Goal: Navigation & Orientation: Find specific page/section

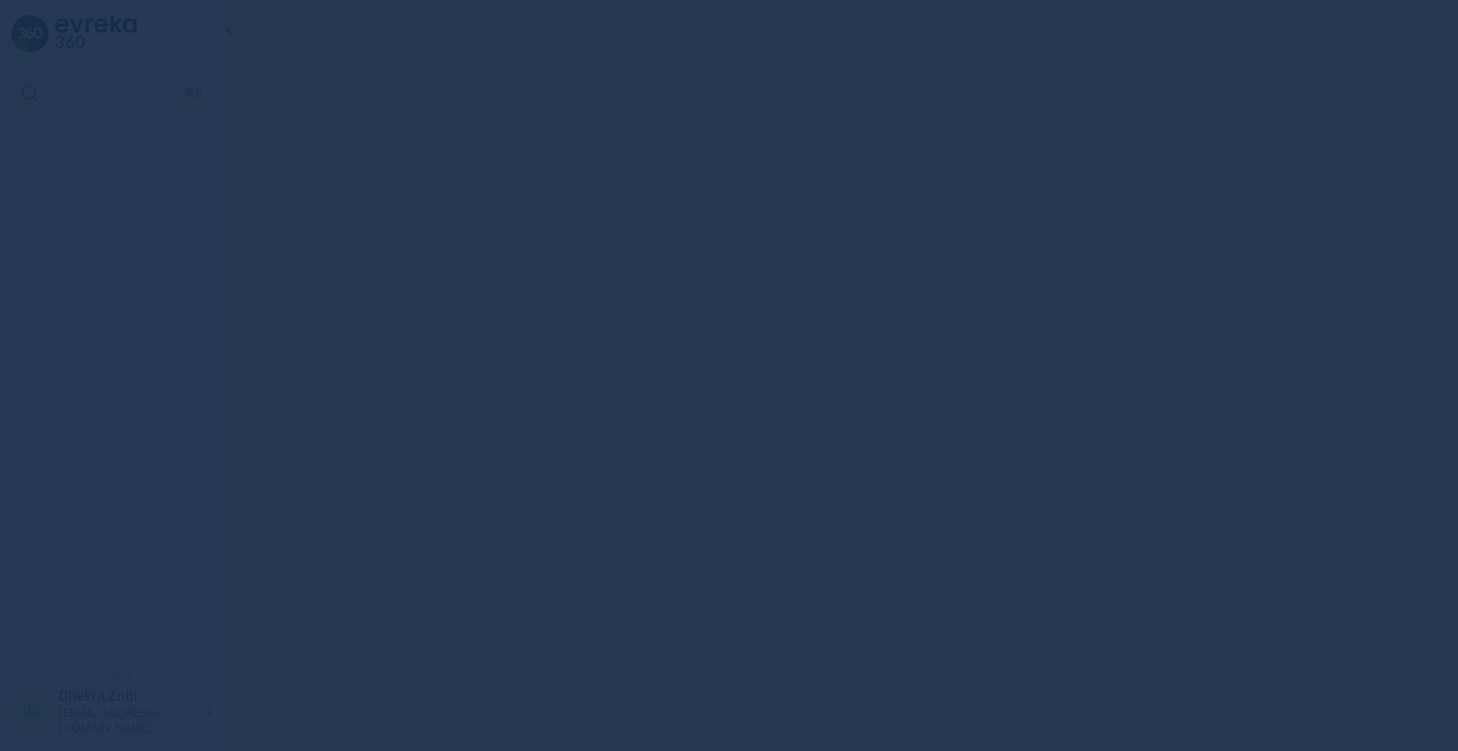
scroll to position [9412, 0]
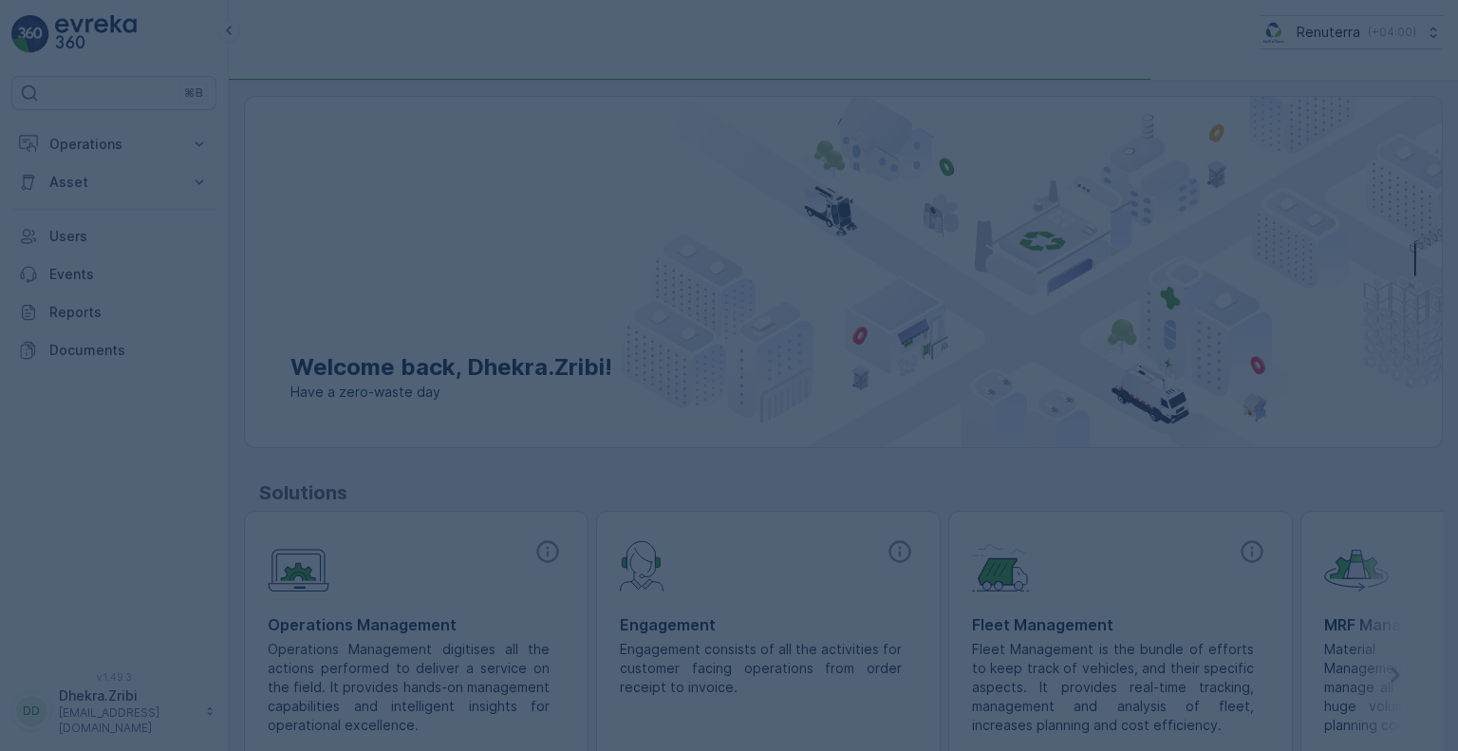
scroll to position [9412, 0]
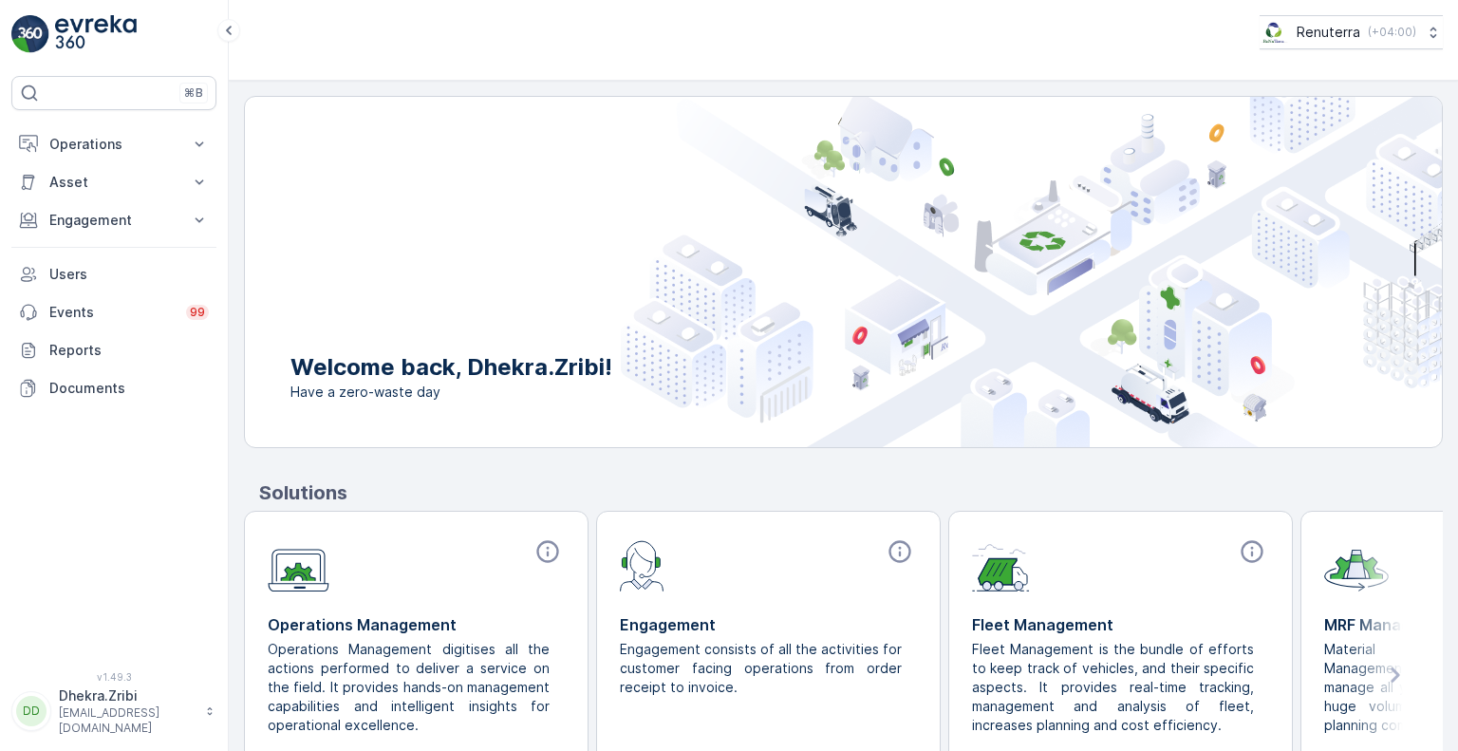
click at [1279, 483] on p "Solutions" at bounding box center [851, 492] width 1184 height 28
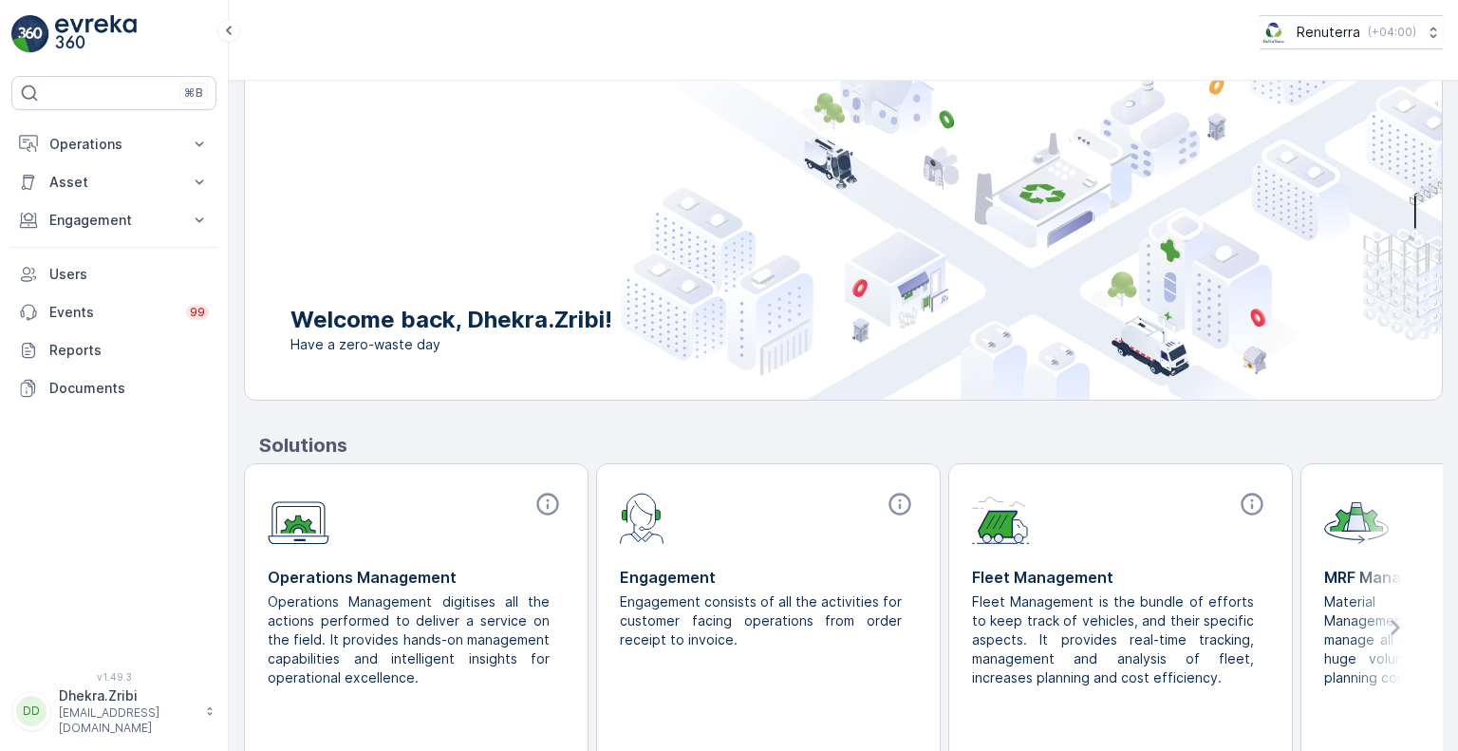
scroll to position [0, 0]
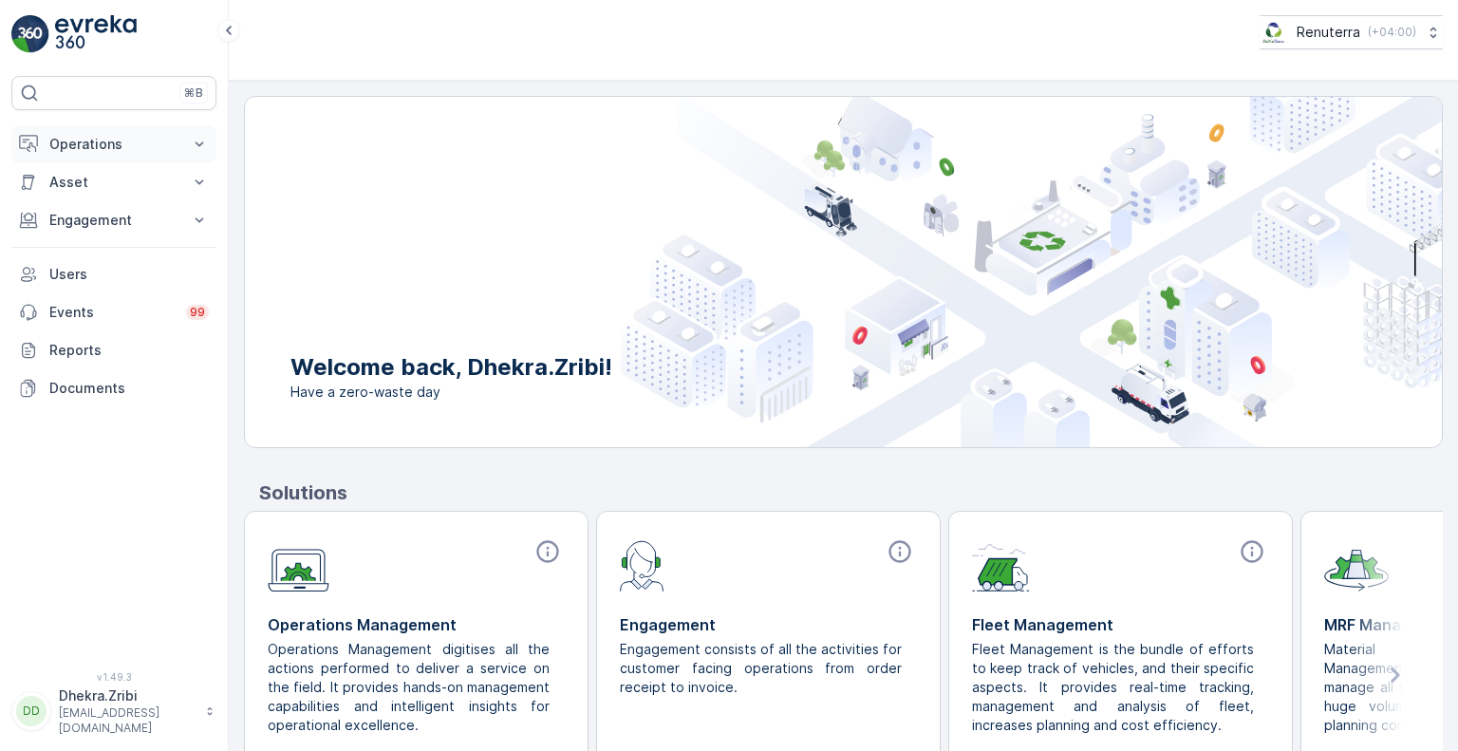
click at [198, 137] on icon at bounding box center [199, 144] width 19 height 19
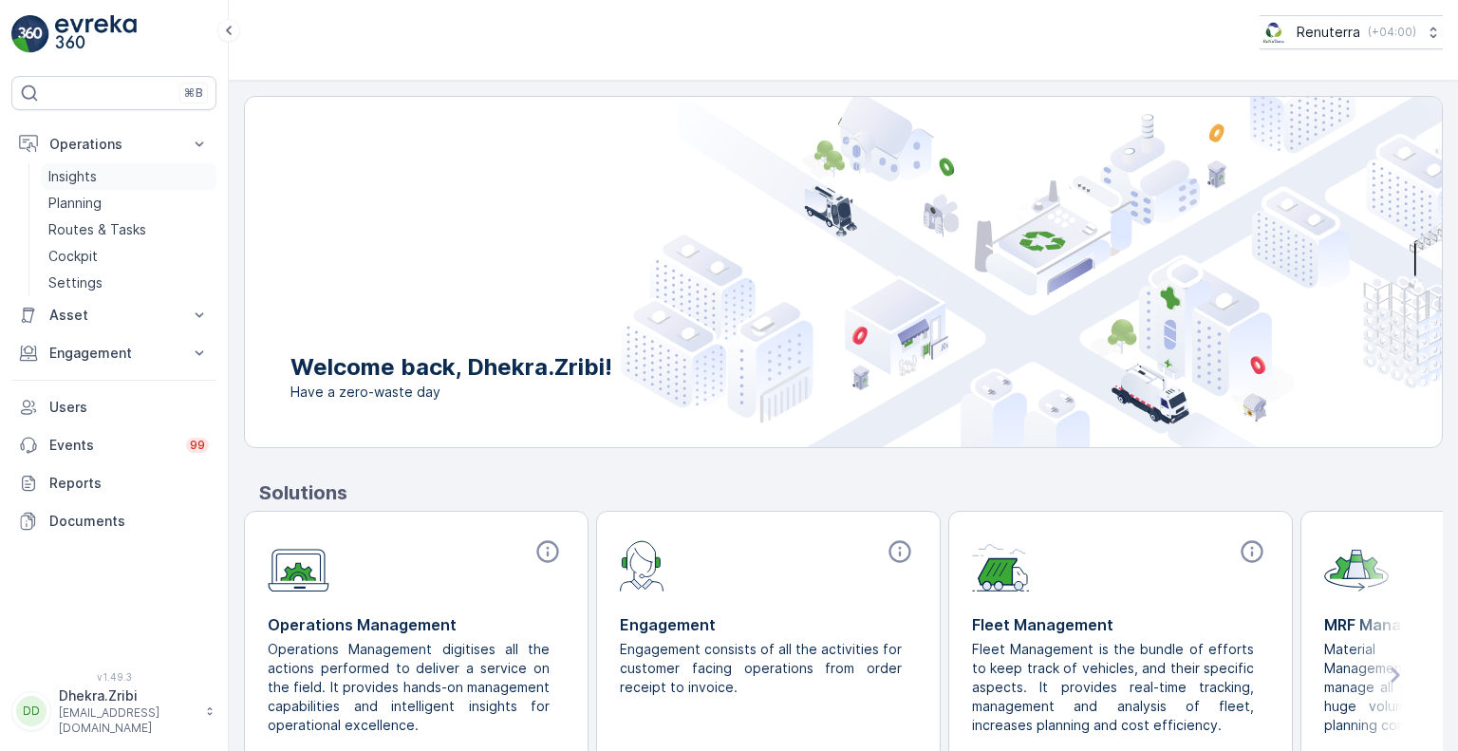
click at [98, 174] on link "Insights" at bounding box center [129, 176] width 176 height 27
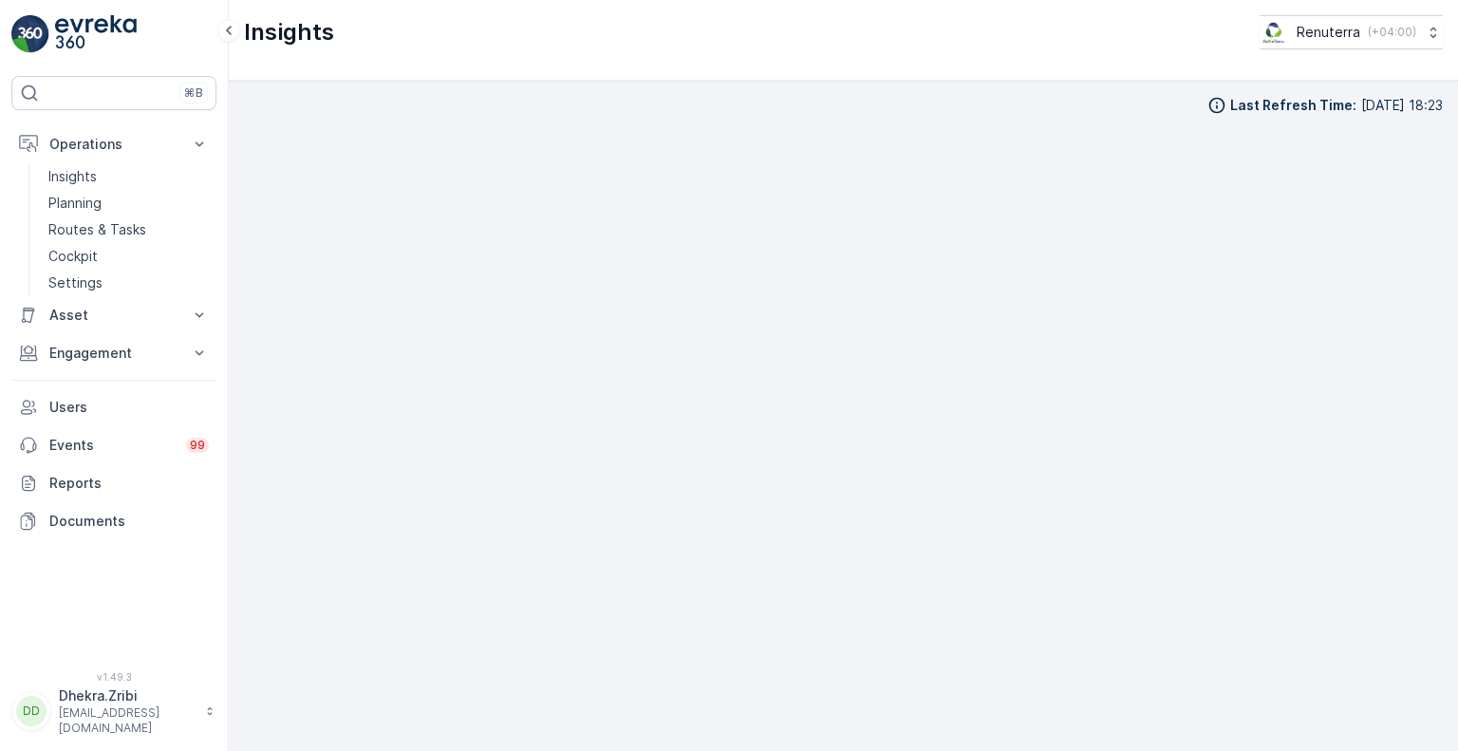
scroll to position [15, 0]
click at [84, 174] on p "Insights" at bounding box center [72, 176] width 48 height 19
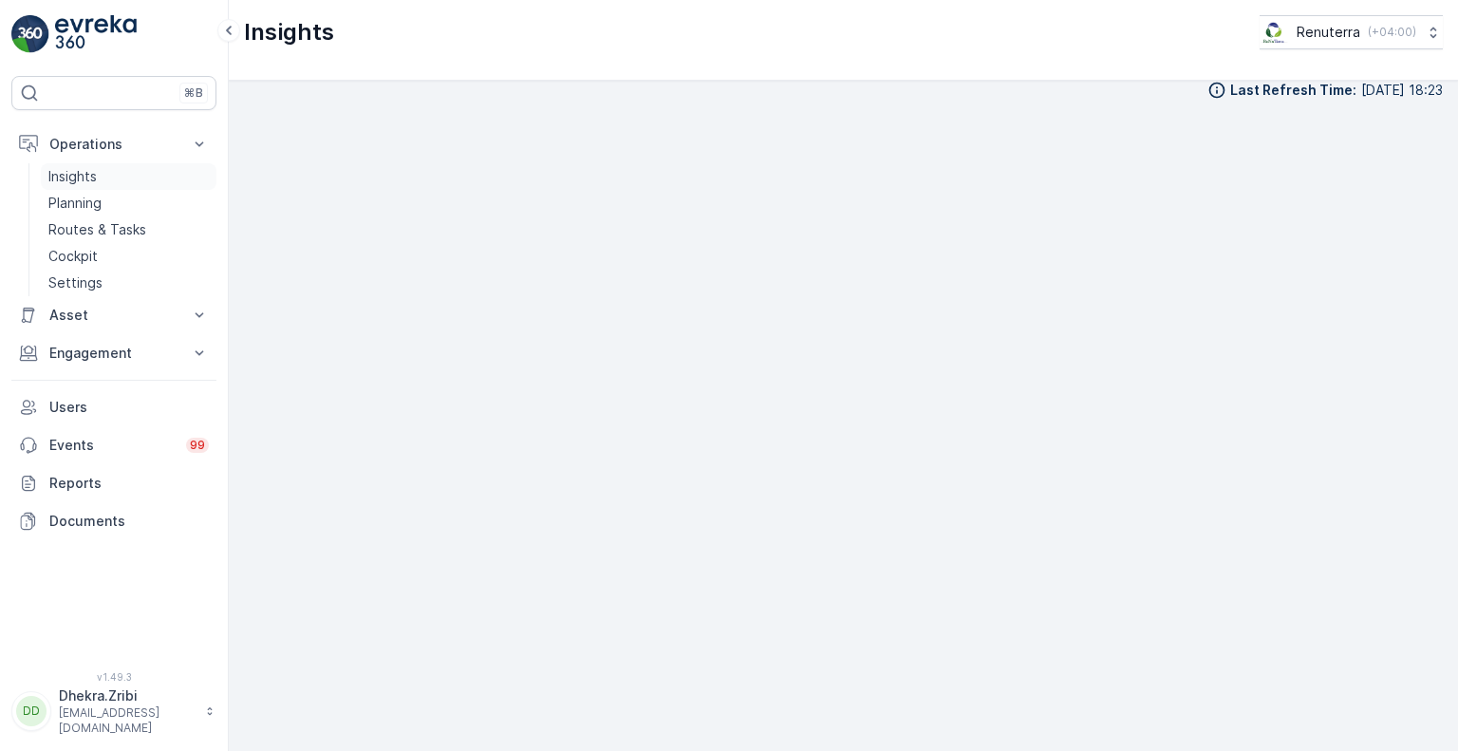
click at [88, 178] on p "Insights" at bounding box center [72, 176] width 48 height 19
click at [200, 148] on icon at bounding box center [199, 144] width 19 height 19
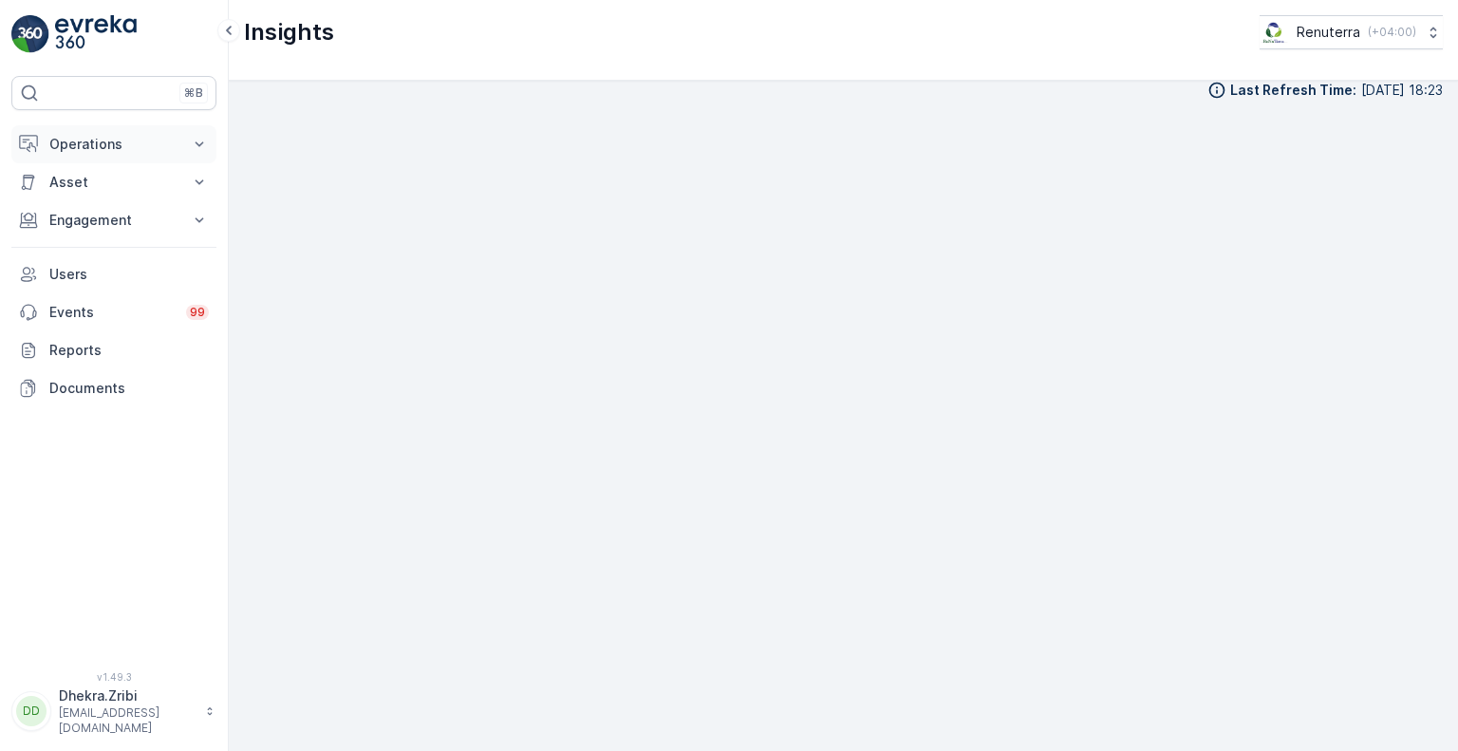
click at [200, 148] on icon at bounding box center [199, 144] width 19 height 19
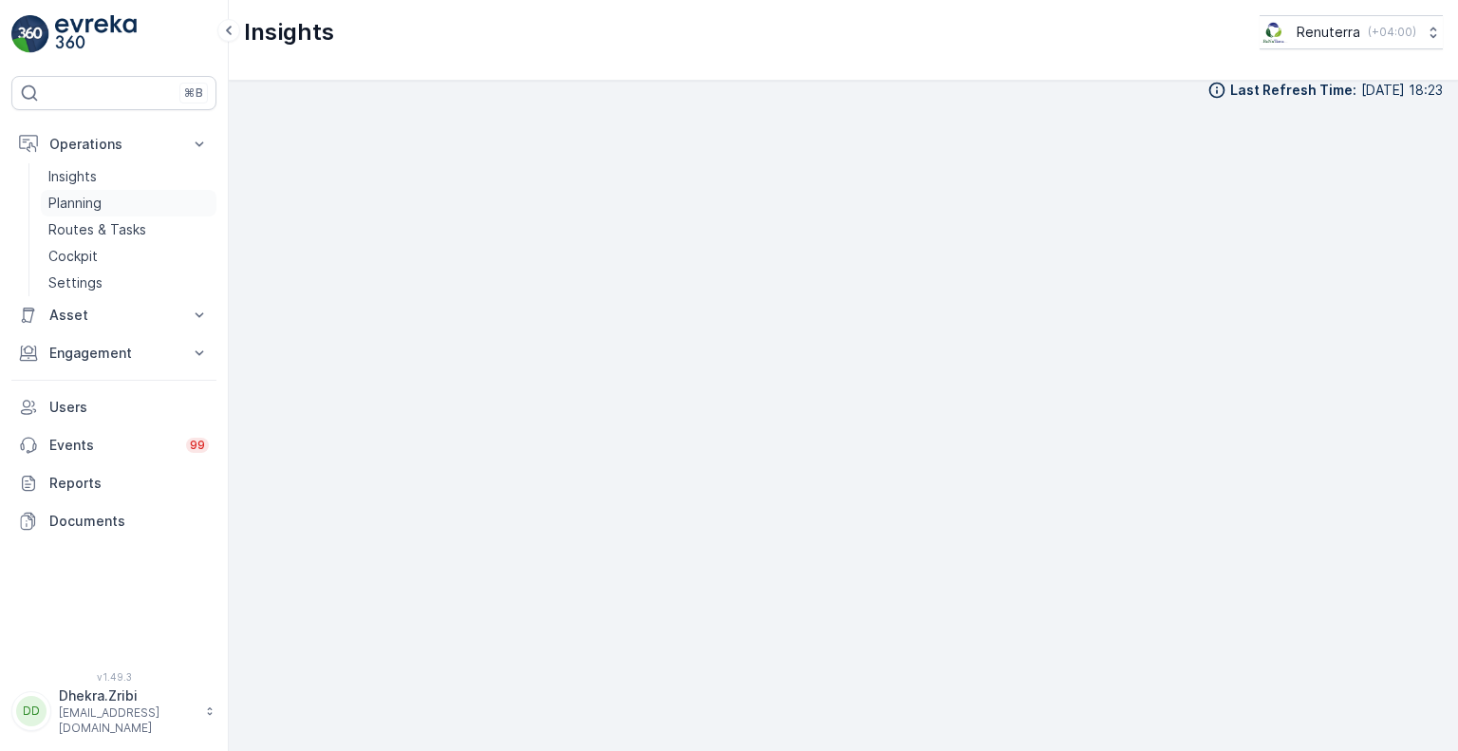
click at [91, 202] on p "Planning" at bounding box center [74, 203] width 53 height 19
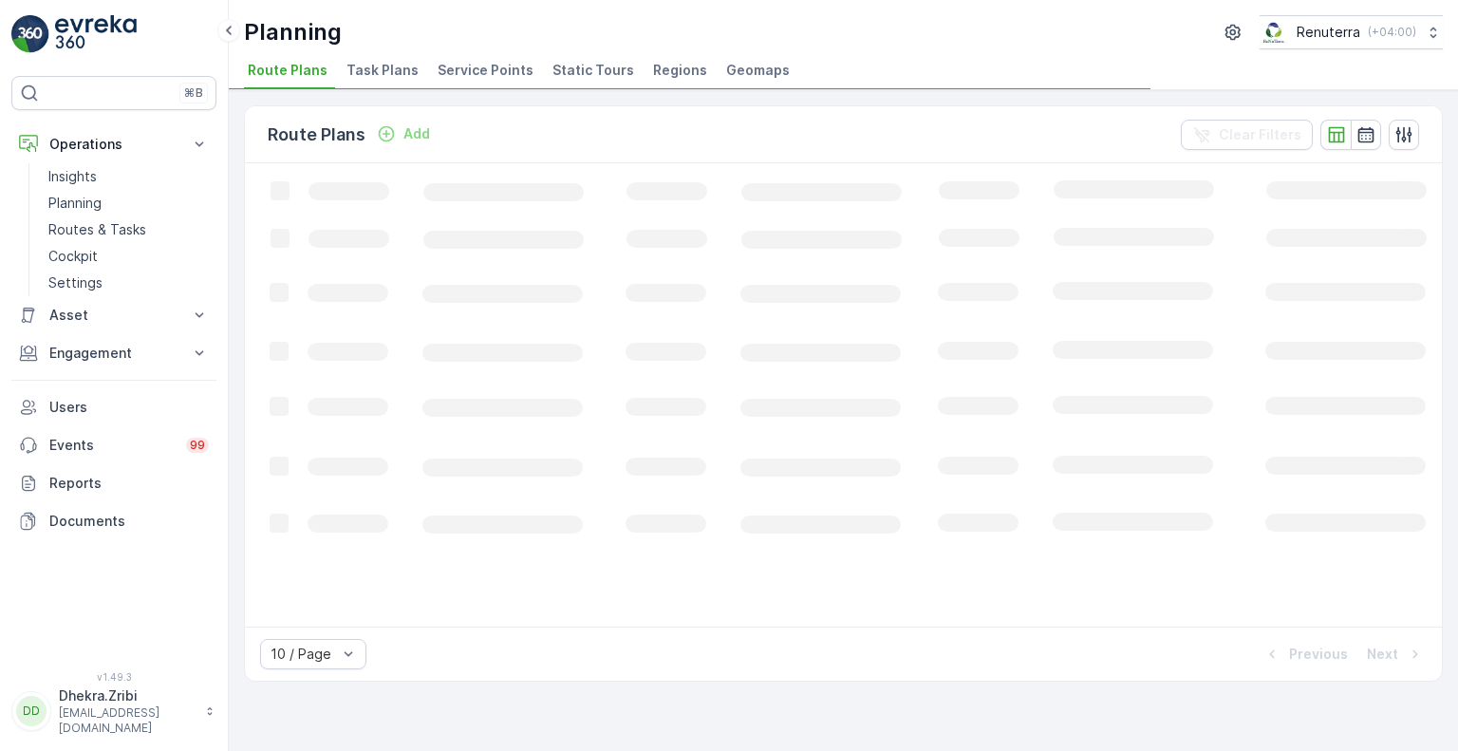
click at [93, 176] on p "Insights" at bounding box center [72, 176] width 48 height 19
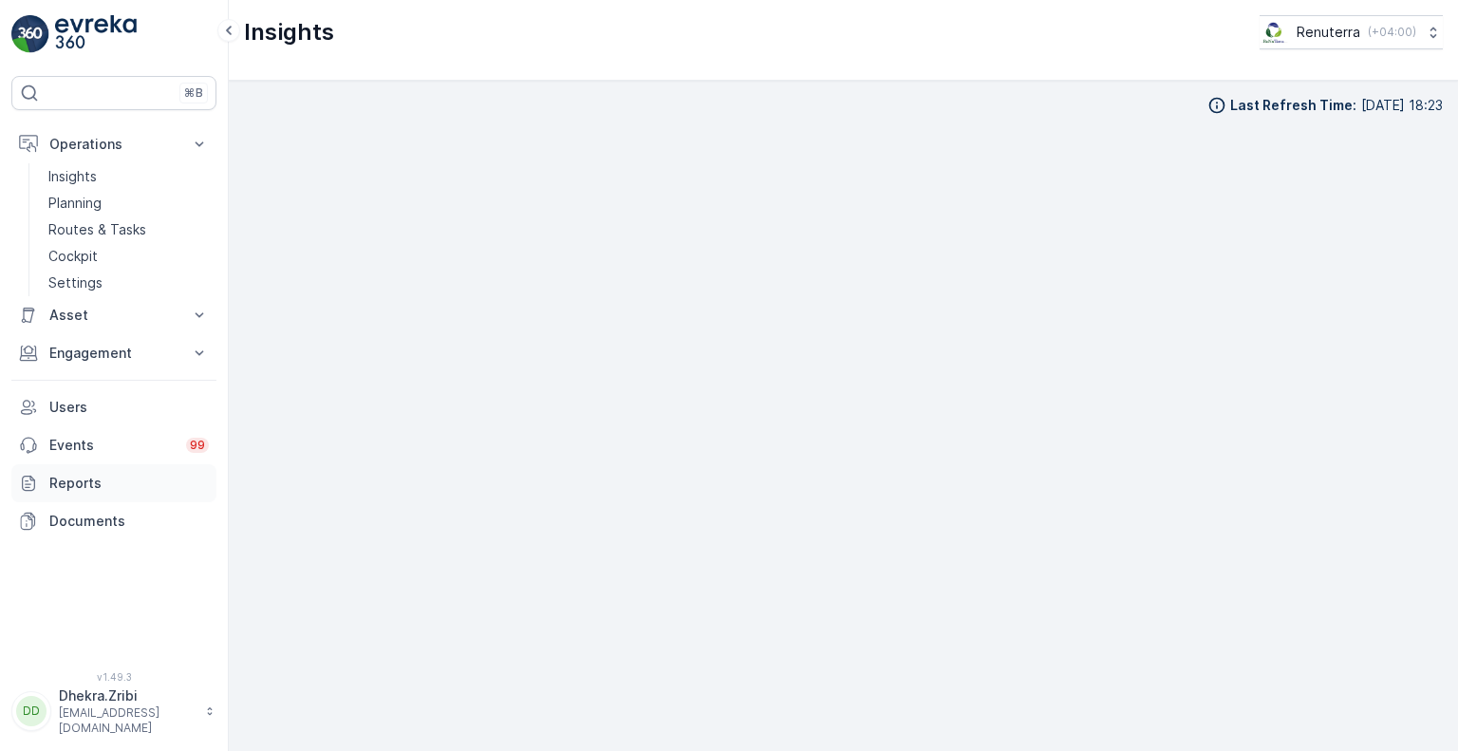
click at [106, 478] on p "Reports" at bounding box center [128, 483] width 159 height 19
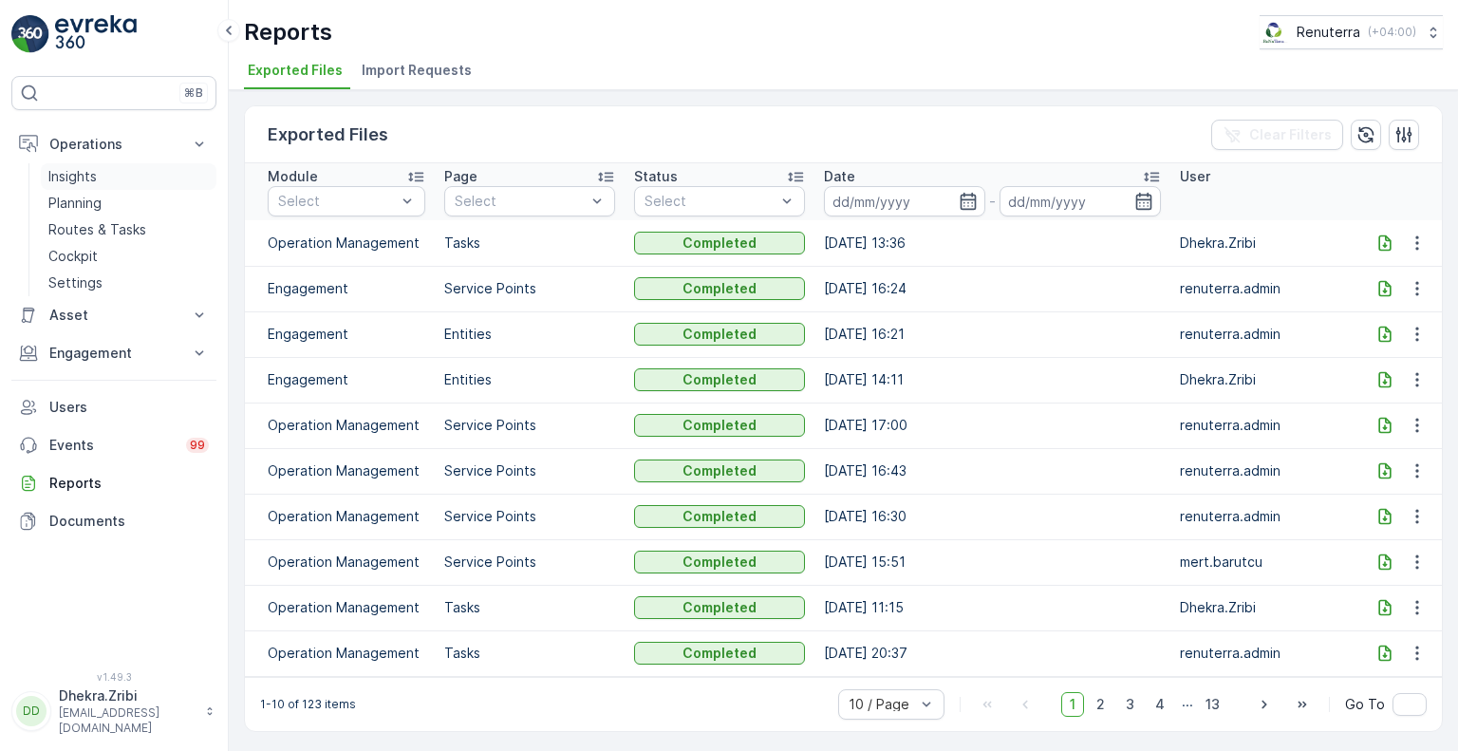
click at [103, 174] on link "Insights" at bounding box center [129, 176] width 176 height 27
